Goal: Information Seeking & Learning: Learn about a topic

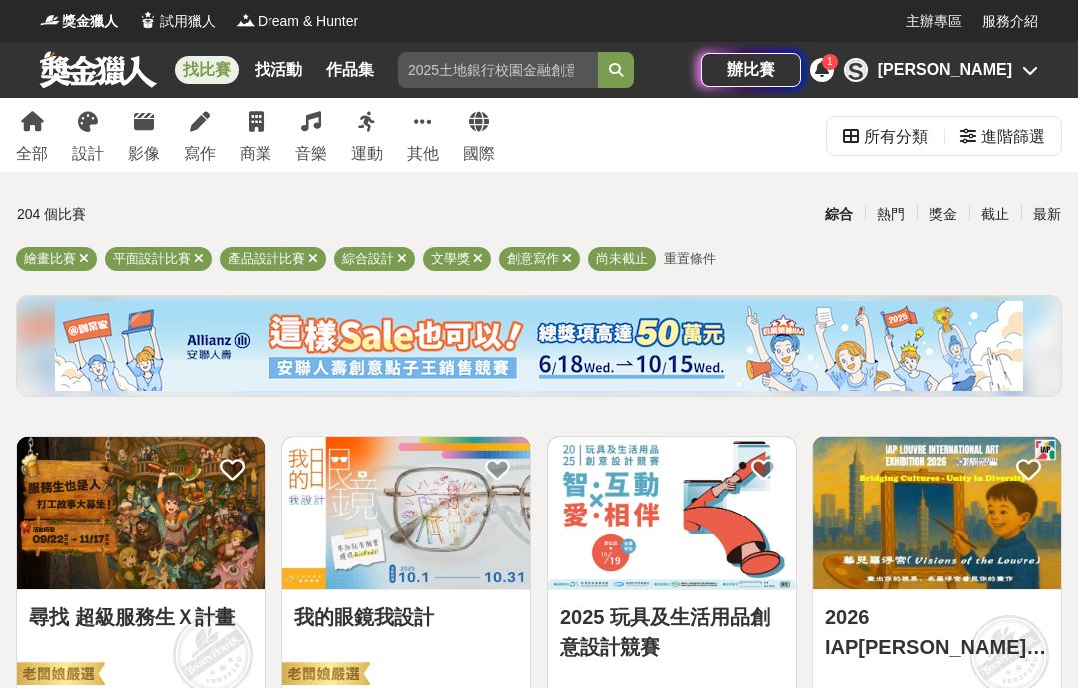
click at [1019, 74] on div "S [PERSON_NAME]" at bounding box center [941, 70] width 194 height 24
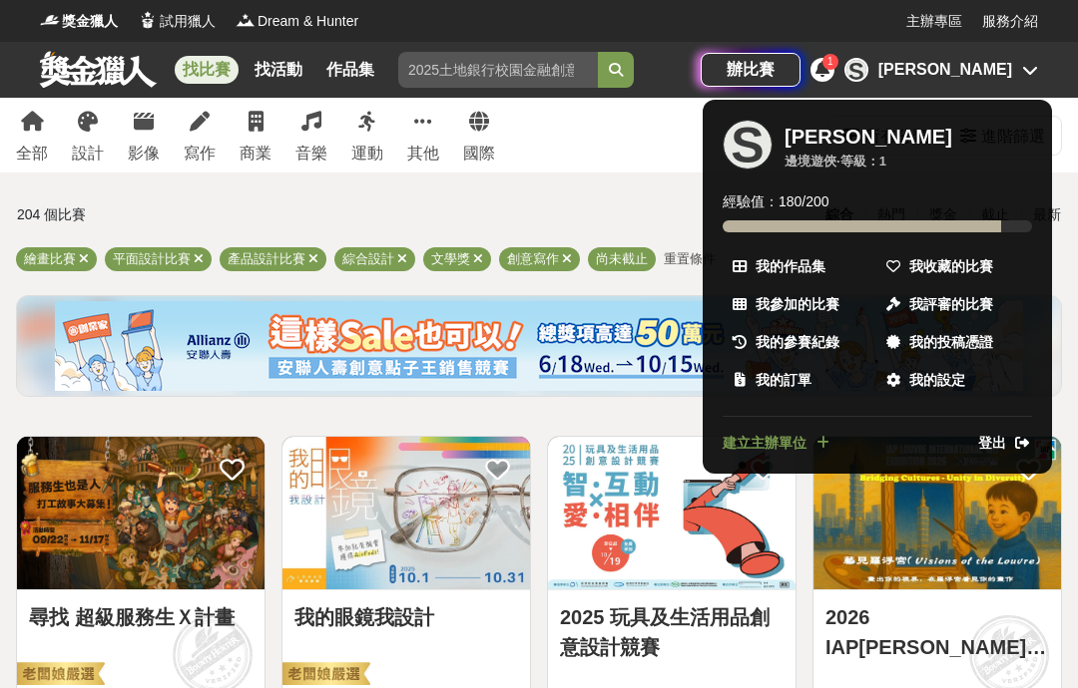
click at [979, 263] on span "我收藏的比賽" at bounding box center [951, 266] width 84 height 21
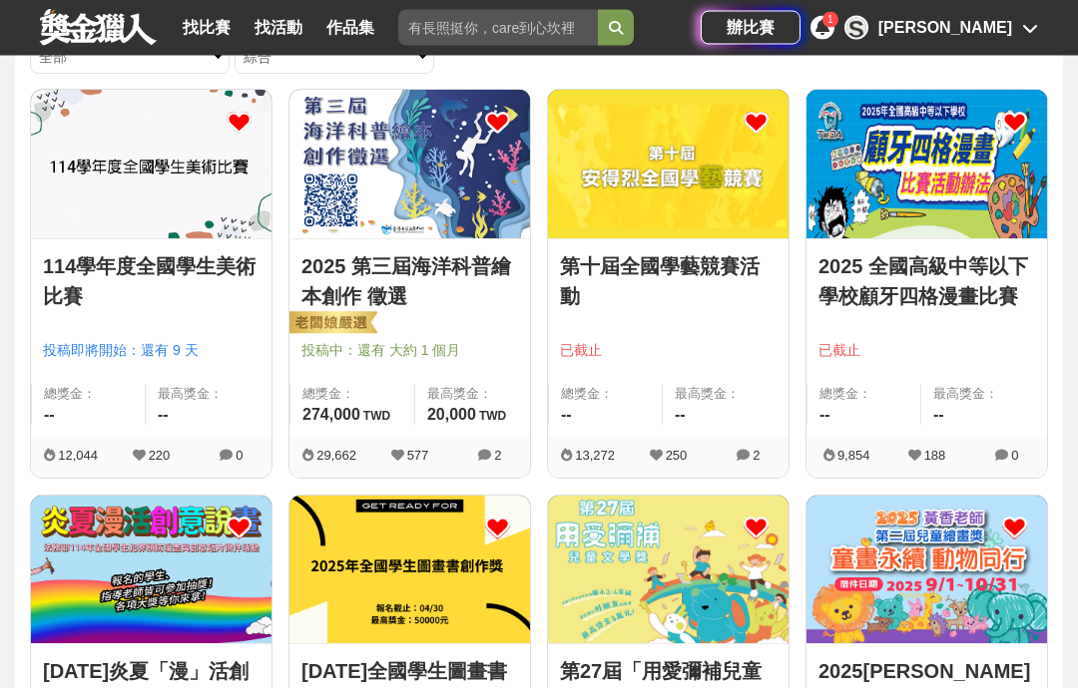
scroll to position [237, 0]
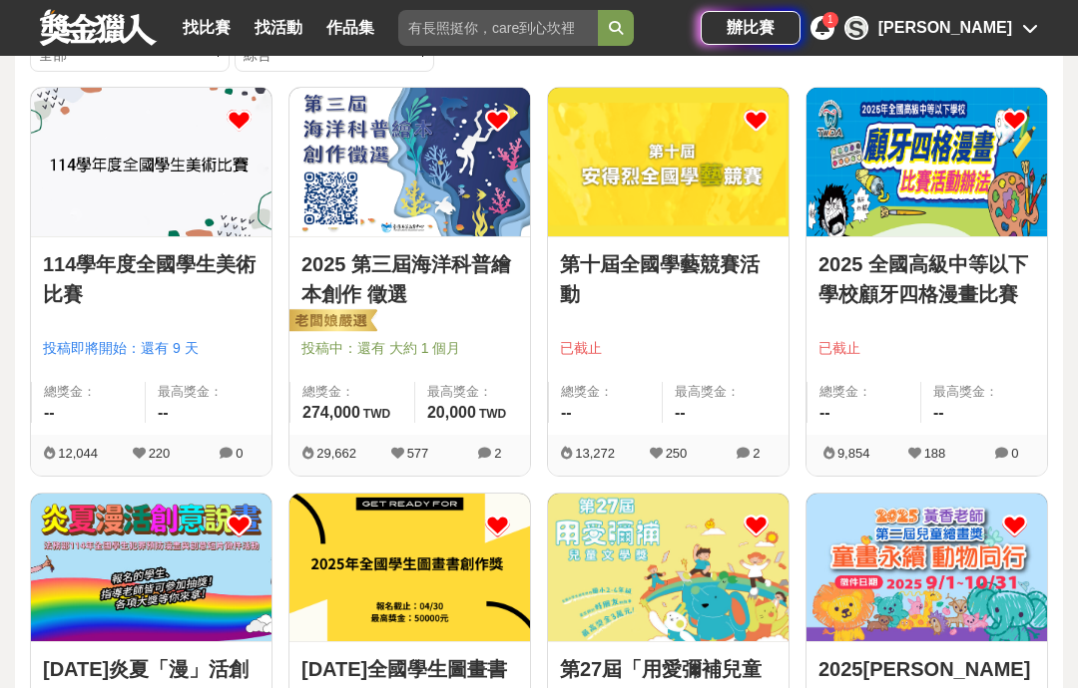
click at [949, 279] on link "2025 全國高級中等以下學校顧牙四格漫畫比賽" at bounding box center [926, 279] width 217 height 60
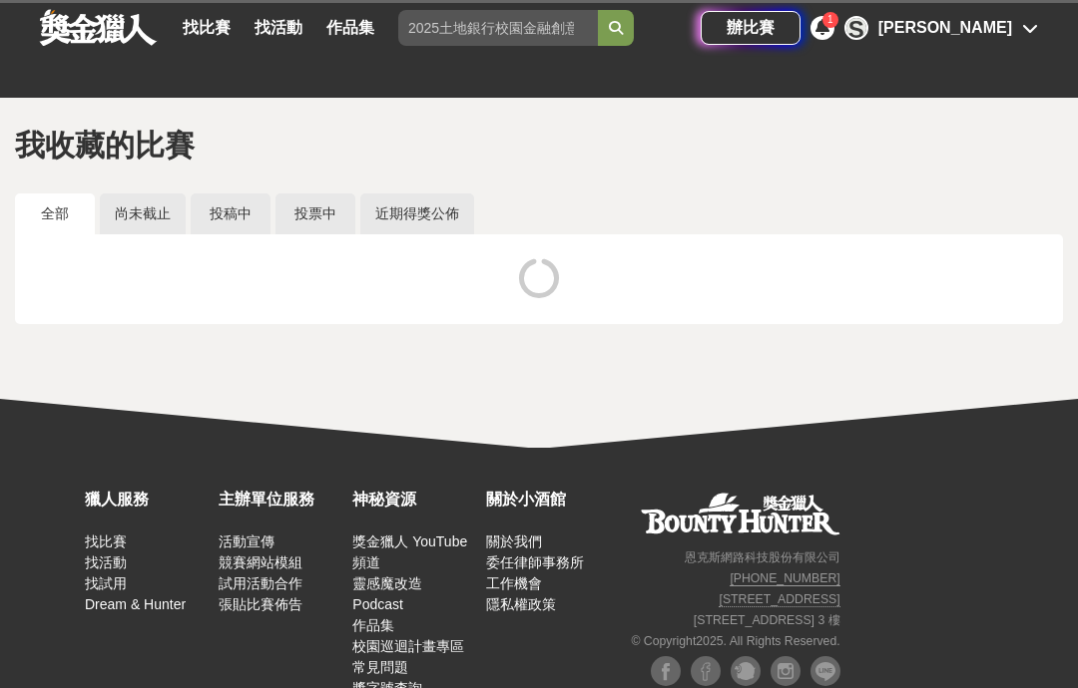
scroll to position [80, 0]
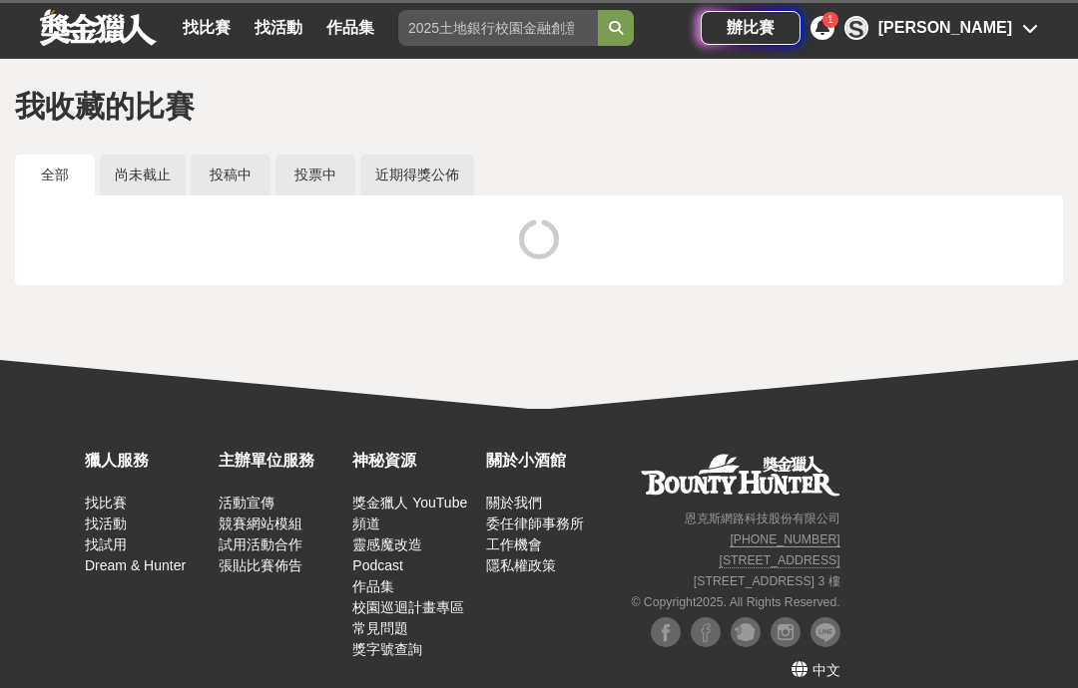
click at [1022, 24] on icon at bounding box center [1030, 28] width 16 height 16
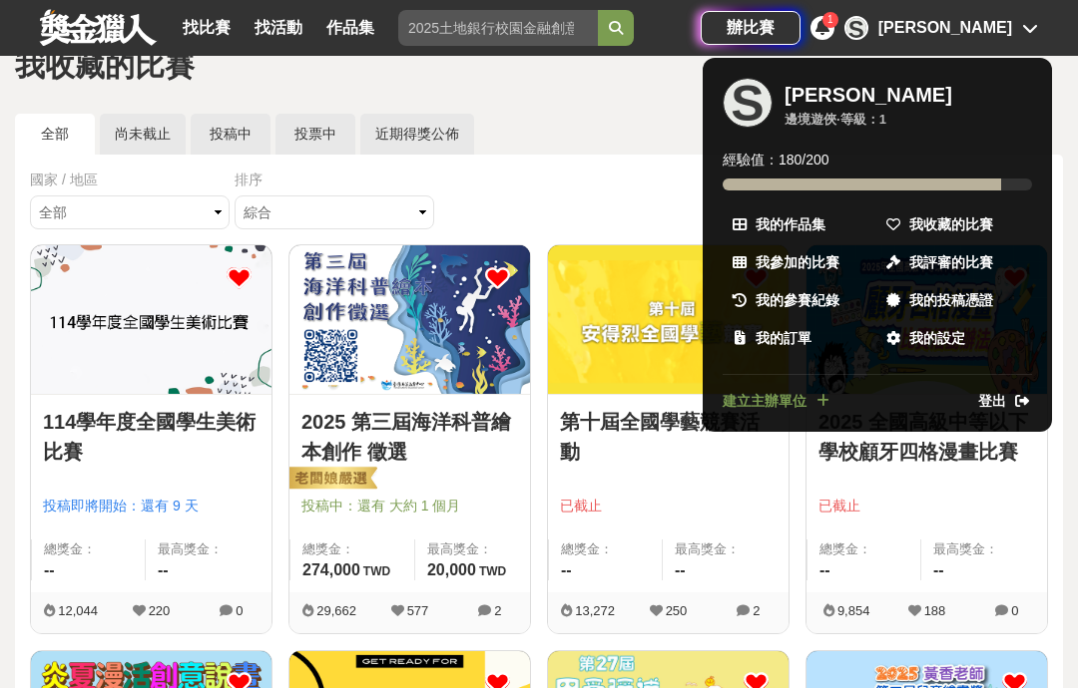
click at [975, 222] on span "我收藏的比賽" at bounding box center [951, 225] width 84 height 21
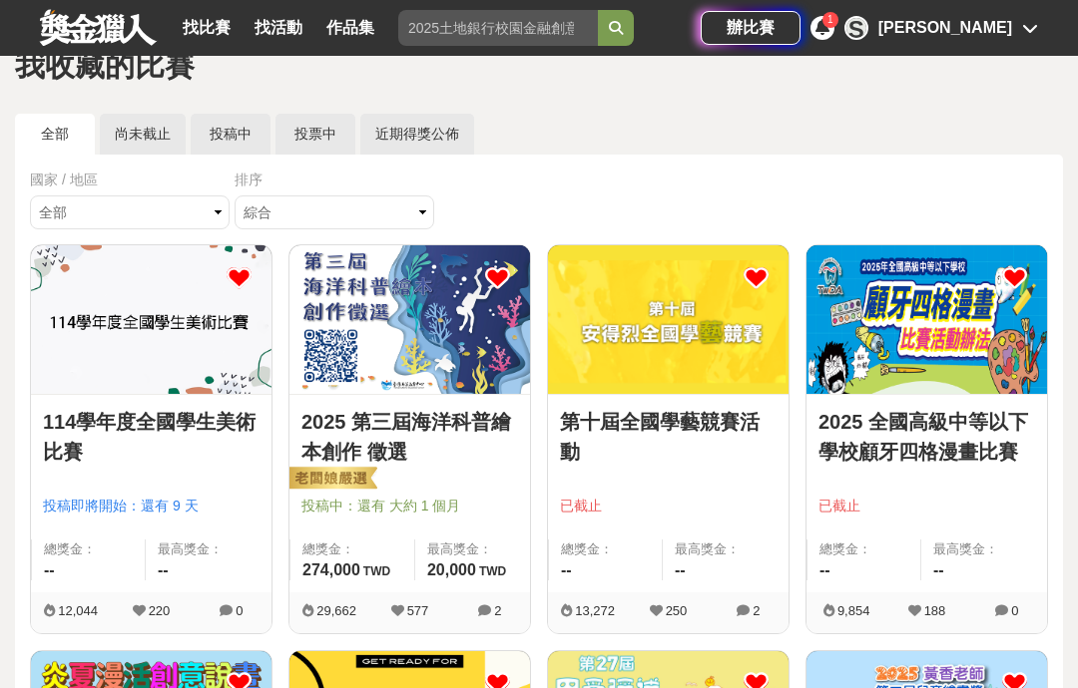
click at [962, 368] on img at bounding box center [926, 319] width 240 height 149
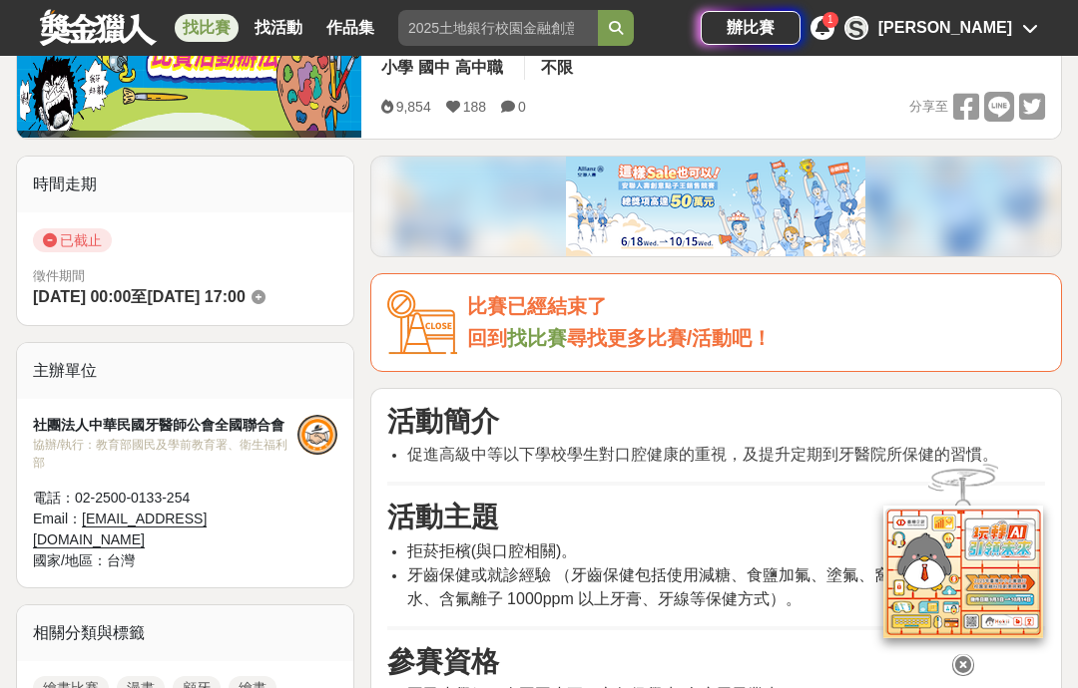
scroll to position [387, 0]
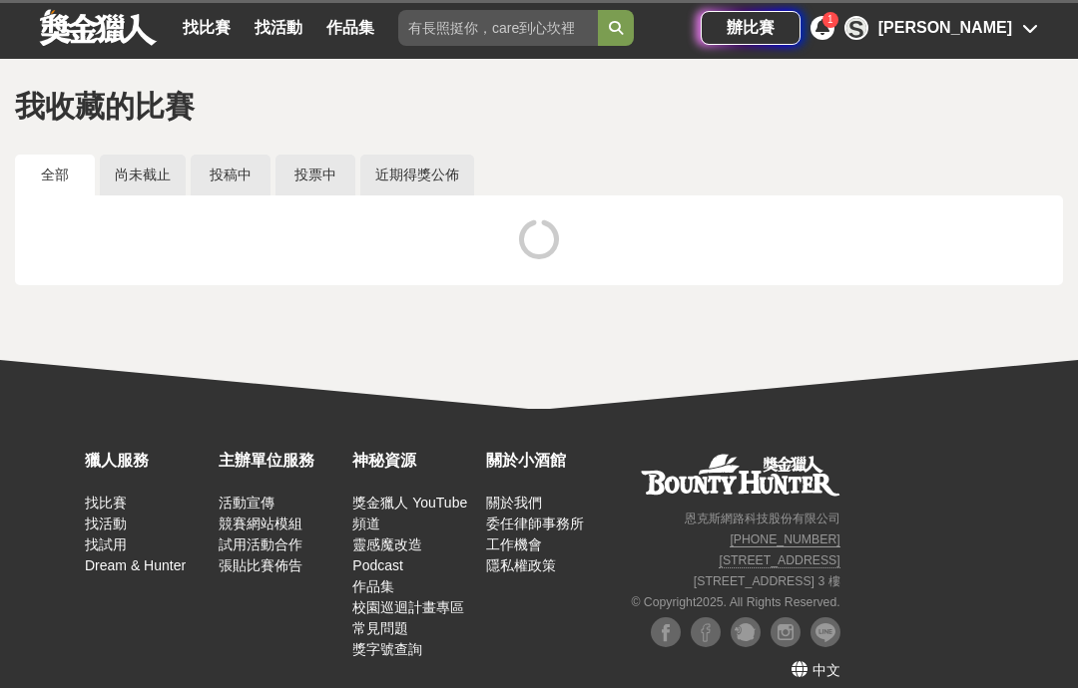
scroll to position [80, 0]
click at [1024, 35] on icon at bounding box center [1030, 28] width 16 height 16
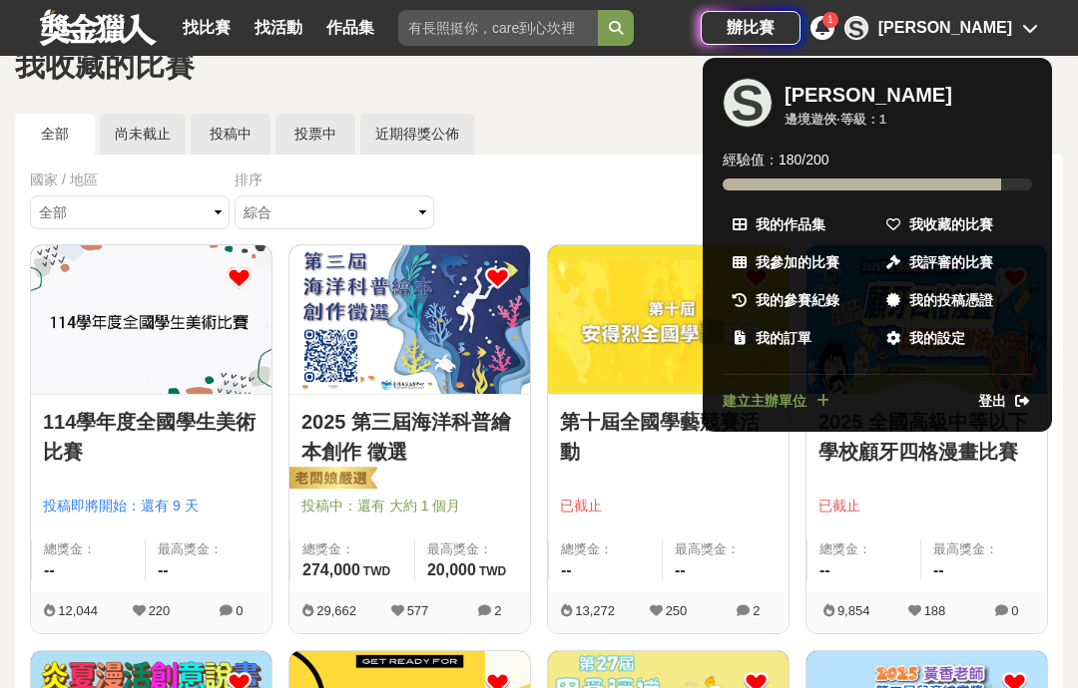
click at [599, 142] on div at bounding box center [539, 344] width 1078 height 688
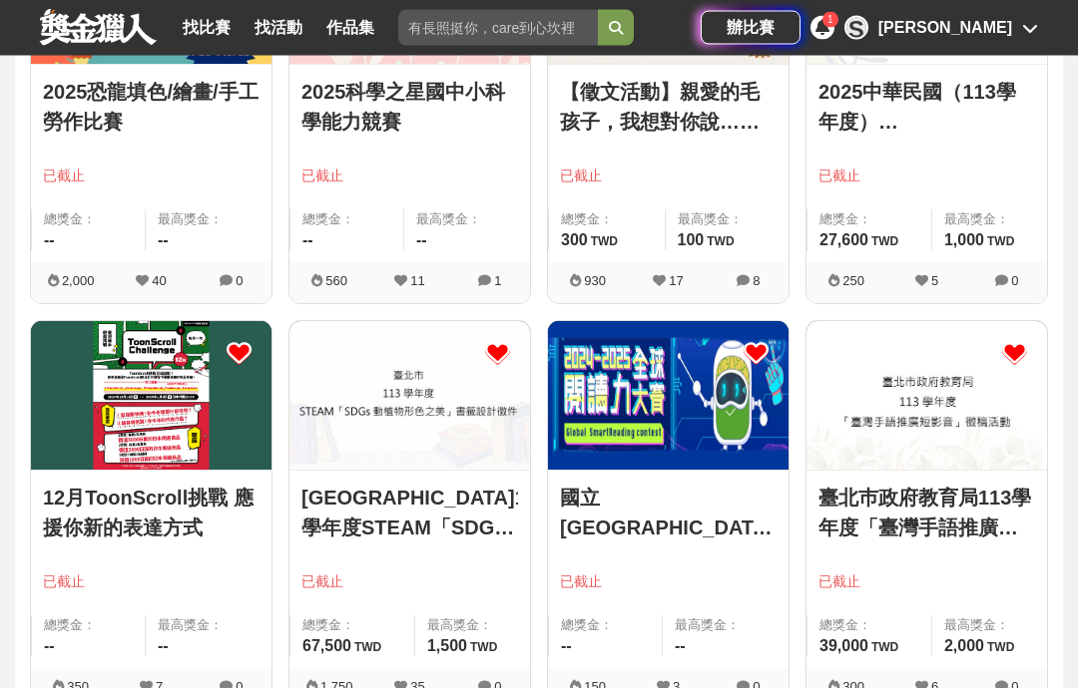
scroll to position [3251, 0]
